Goal: Check status: Check status

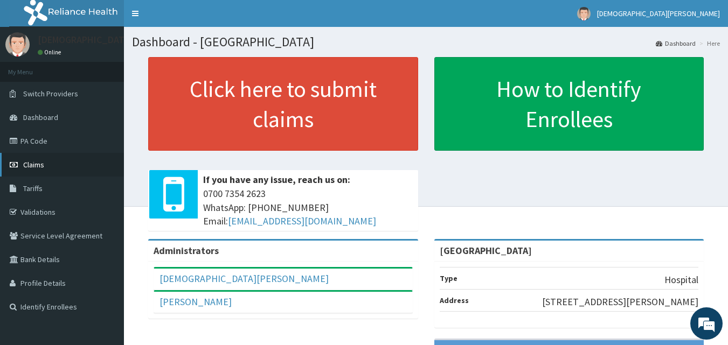
click at [35, 167] on span "Claims" at bounding box center [33, 165] width 21 height 10
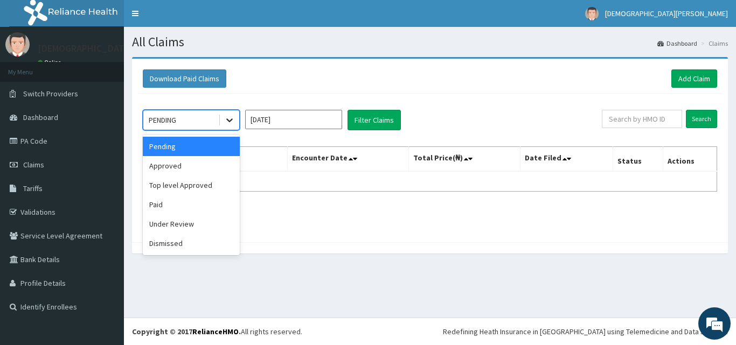
click at [230, 121] on icon at bounding box center [229, 121] width 6 height 4
click at [200, 197] on div "Paid" at bounding box center [191, 204] width 97 height 19
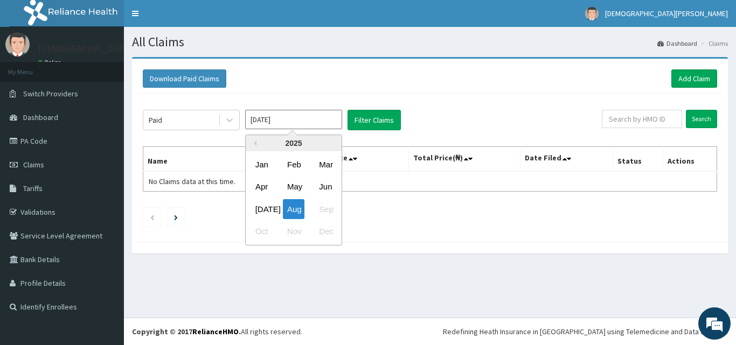
click at [286, 121] on input "[DATE]" at bounding box center [293, 119] width 97 height 19
click at [267, 207] on div "Jul" at bounding box center [262, 209] width 22 height 20
type input "Jul 2025"
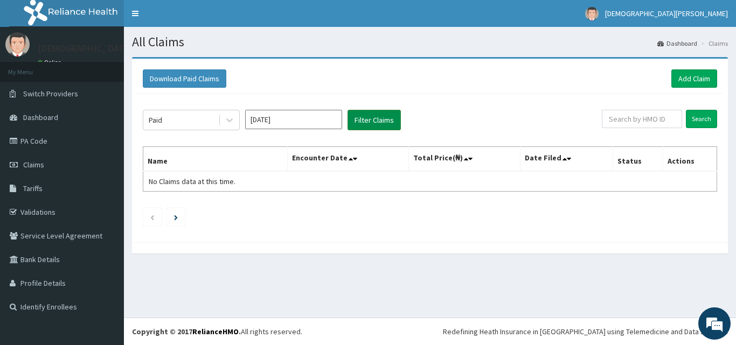
click at [373, 122] on button "Filter Claims" at bounding box center [374, 120] width 53 height 20
click at [369, 119] on button "Filter Claims" at bounding box center [374, 120] width 53 height 20
click at [376, 122] on button "Filter Claims" at bounding box center [374, 120] width 53 height 20
click at [73, 169] on link "Claims" at bounding box center [62, 165] width 124 height 24
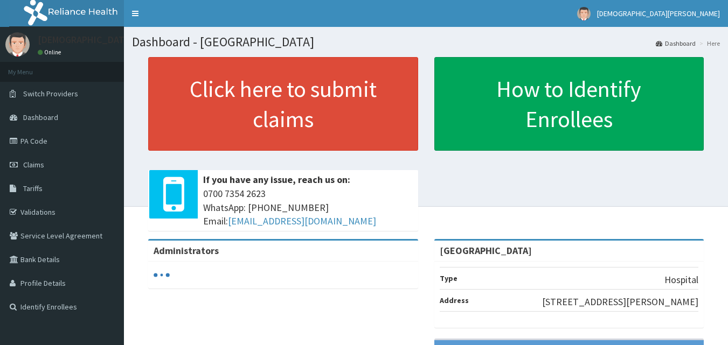
click at [50, 161] on link "Claims" at bounding box center [62, 165] width 124 height 24
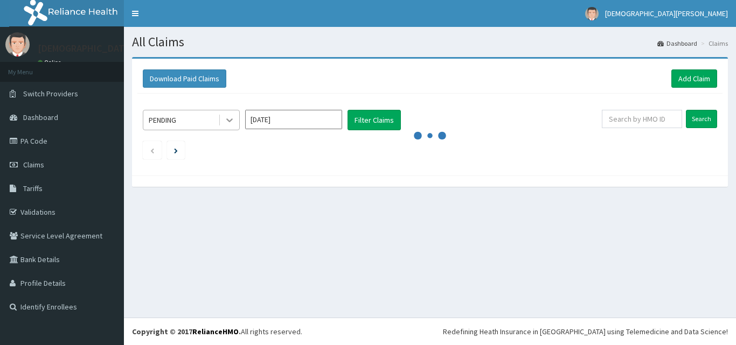
click at [227, 121] on icon at bounding box center [229, 120] width 11 height 11
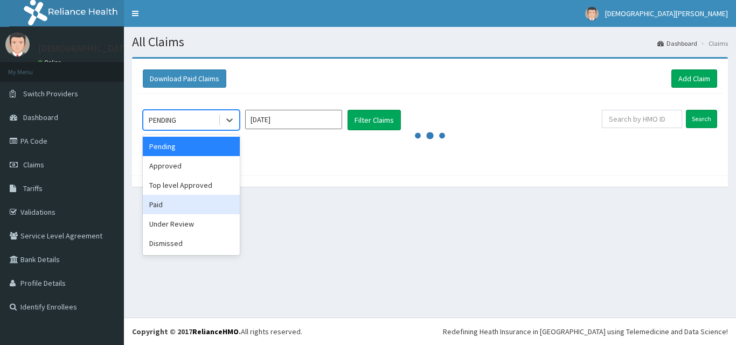
click at [188, 206] on div "Paid" at bounding box center [191, 204] width 97 height 19
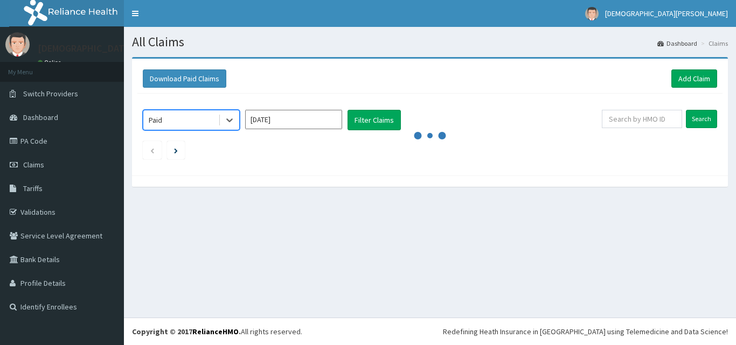
click at [289, 121] on input "[DATE]" at bounding box center [293, 119] width 97 height 19
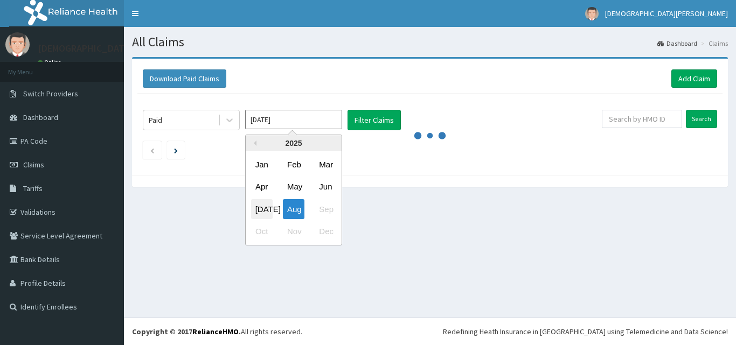
click at [265, 207] on div "Jul" at bounding box center [262, 209] width 22 height 20
type input "Jul 2025"
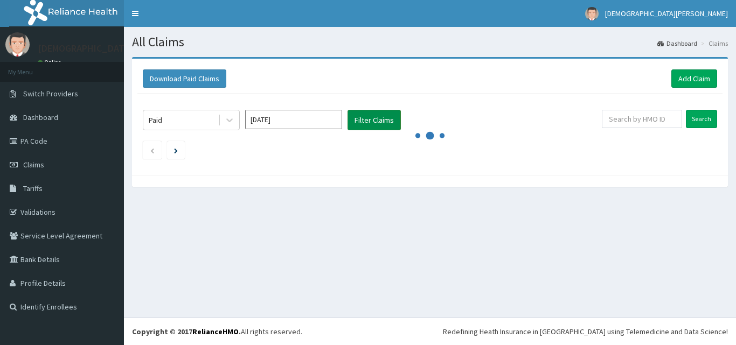
click at [365, 115] on button "Filter Claims" at bounding box center [374, 120] width 53 height 20
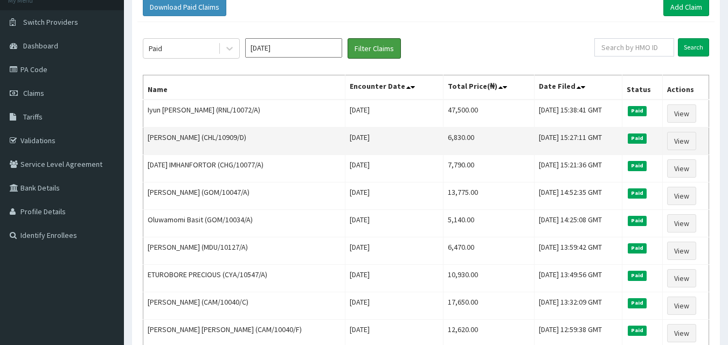
scroll to position [47, 0]
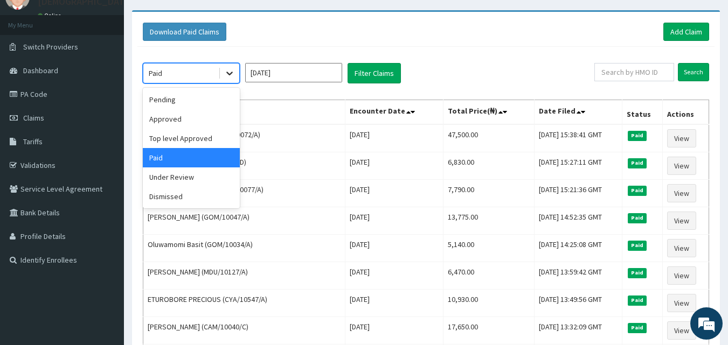
click at [231, 73] on icon at bounding box center [229, 74] width 6 height 4
click at [171, 119] on div "Approved" at bounding box center [191, 118] width 97 height 19
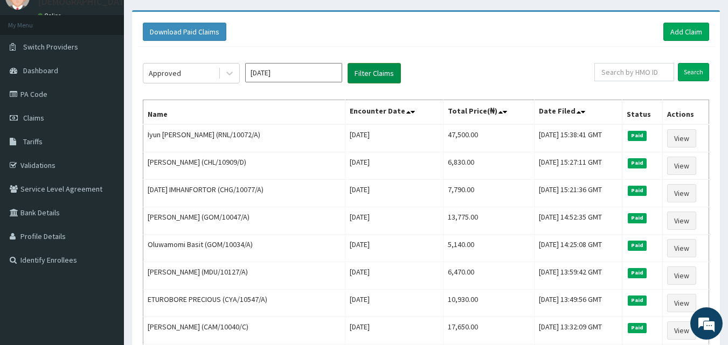
click at [369, 68] on button "Filter Claims" at bounding box center [374, 73] width 53 height 20
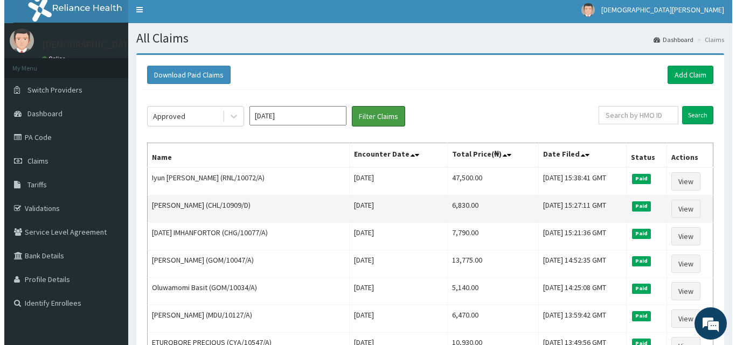
scroll to position [0, 0]
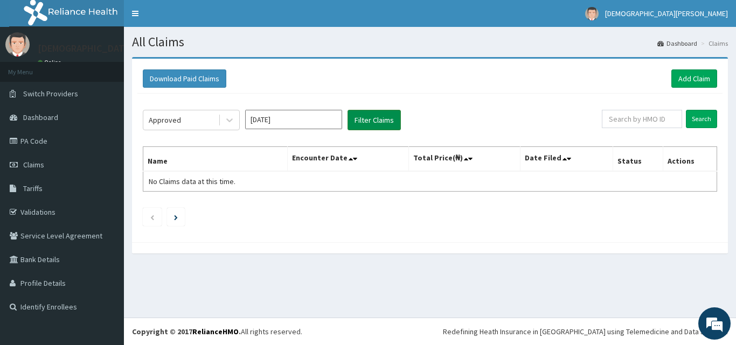
click at [364, 124] on button "Filter Claims" at bounding box center [374, 120] width 53 height 20
click at [227, 118] on icon at bounding box center [229, 120] width 11 height 11
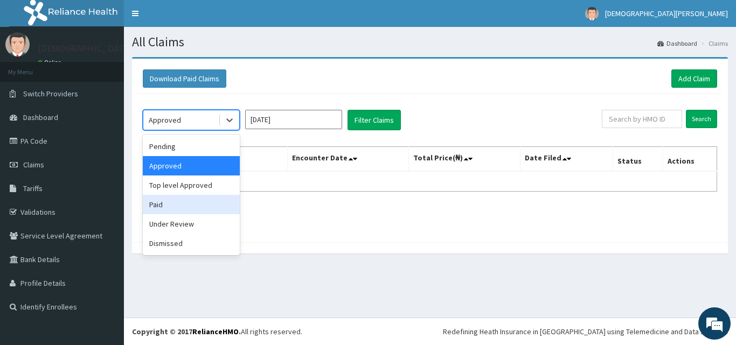
click at [181, 203] on div "Paid" at bounding box center [191, 204] width 97 height 19
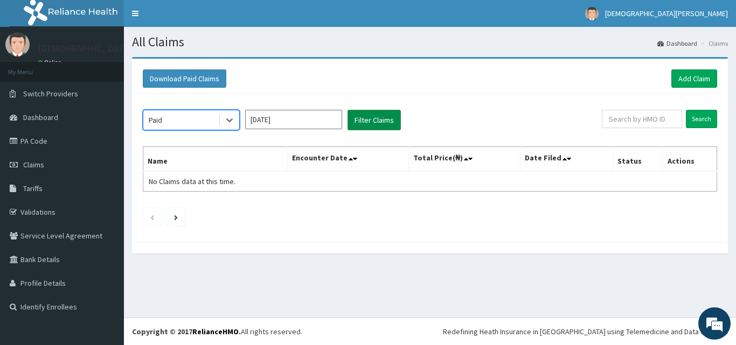
click at [373, 119] on button "Filter Claims" at bounding box center [374, 120] width 53 height 20
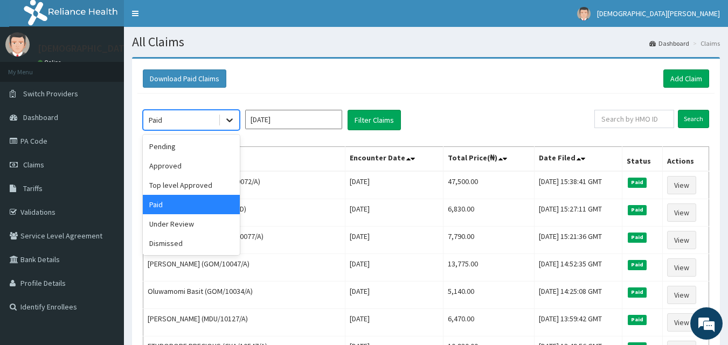
click at [229, 121] on icon at bounding box center [229, 121] width 6 height 4
click at [189, 164] on div "Approved" at bounding box center [191, 165] width 97 height 19
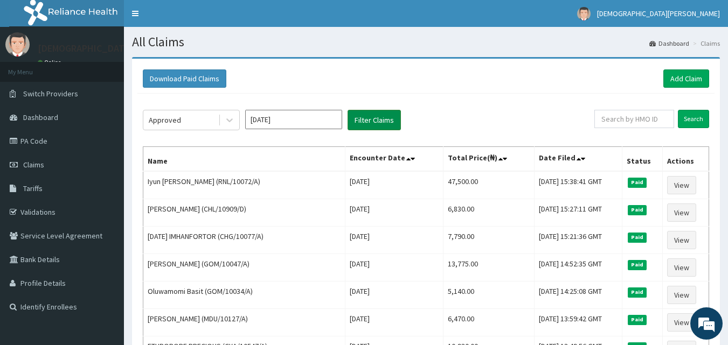
click at [377, 115] on button "Filter Claims" at bounding box center [374, 120] width 53 height 20
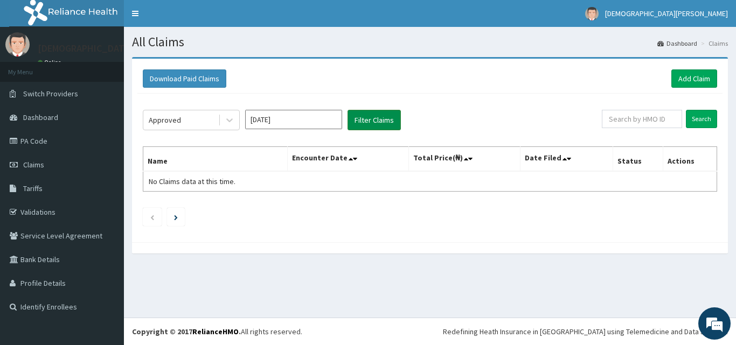
click at [376, 122] on button "Filter Claims" at bounding box center [374, 120] width 53 height 20
click at [366, 120] on button "Filter Claims" at bounding box center [374, 120] width 53 height 20
